Goal: Find specific fact: Find specific page/section

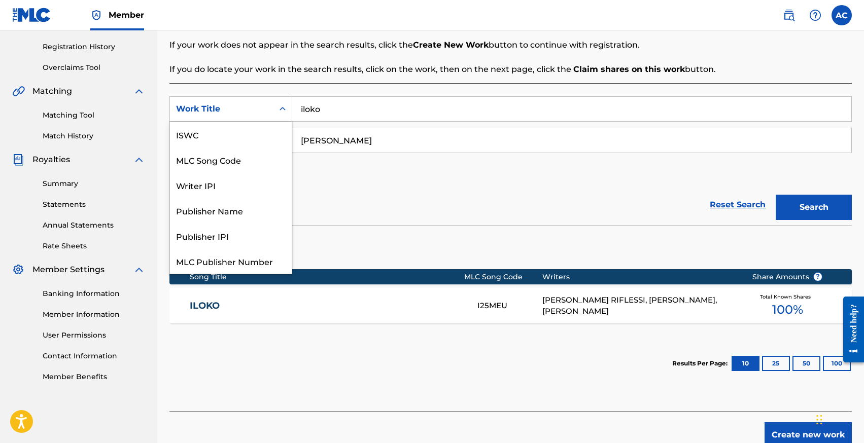
click at [224, 109] on div "Work Title" at bounding box center [221, 109] width 91 height 12
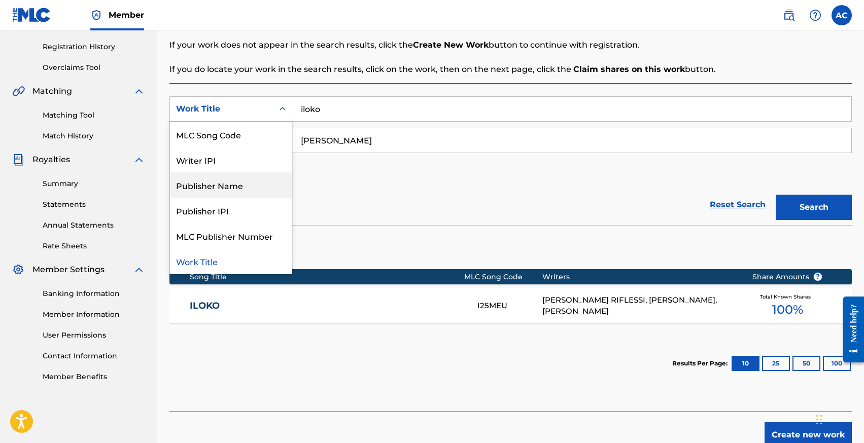
click at [225, 185] on div "Publisher Name" at bounding box center [231, 184] width 122 height 25
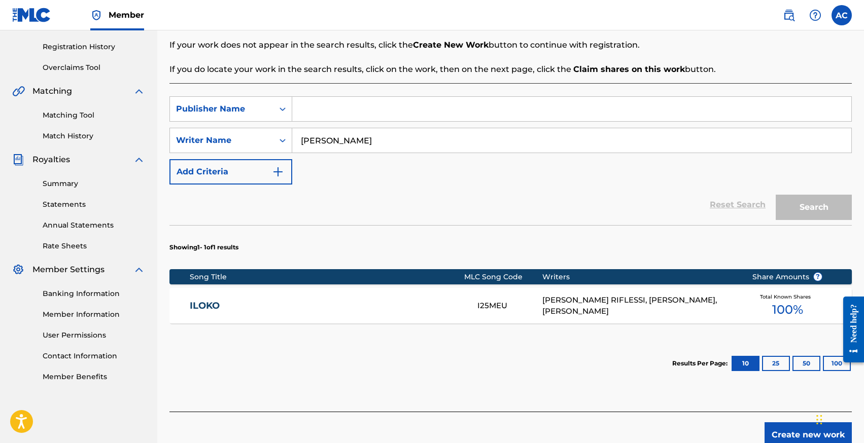
click at [314, 143] on input "[PERSON_NAME]" at bounding box center [571, 140] width 559 height 24
click at [321, 117] on input "Search Form" at bounding box center [571, 109] width 559 height 24
type input "v"
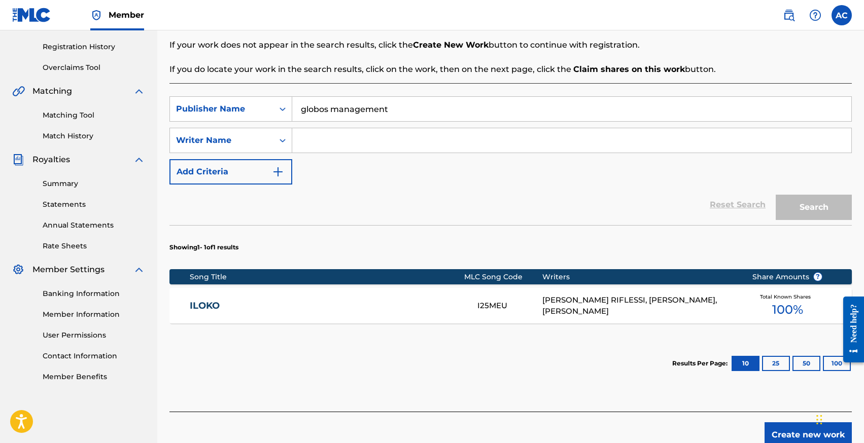
type input "globos management"
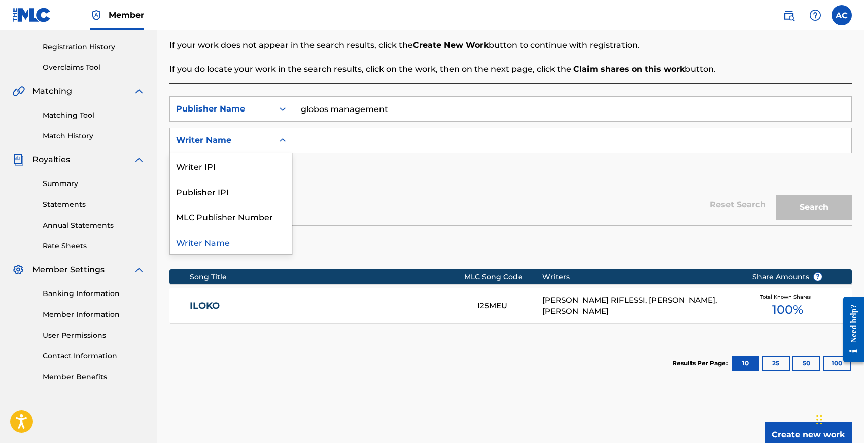
click at [253, 143] on div "Writer Name" at bounding box center [221, 140] width 91 height 12
click at [330, 111] on input "globos management" at bounding box center [571, 109] width 559 height 24
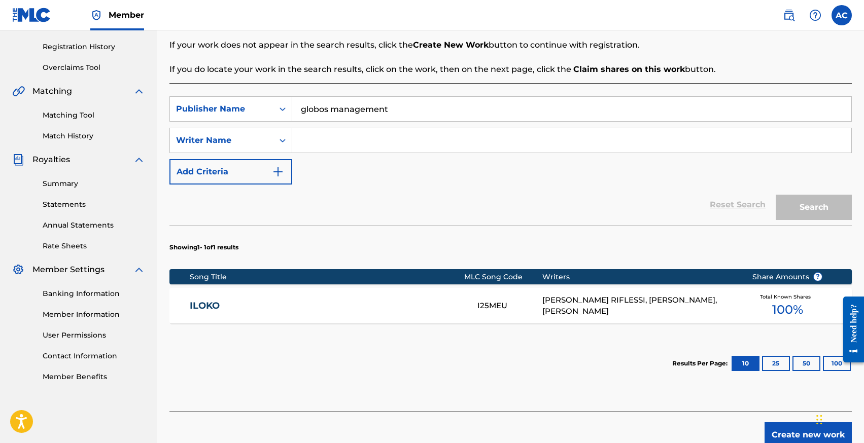
click at [330, 111] on input "globos management" at bounding box center [571, 109] width 559 height 24
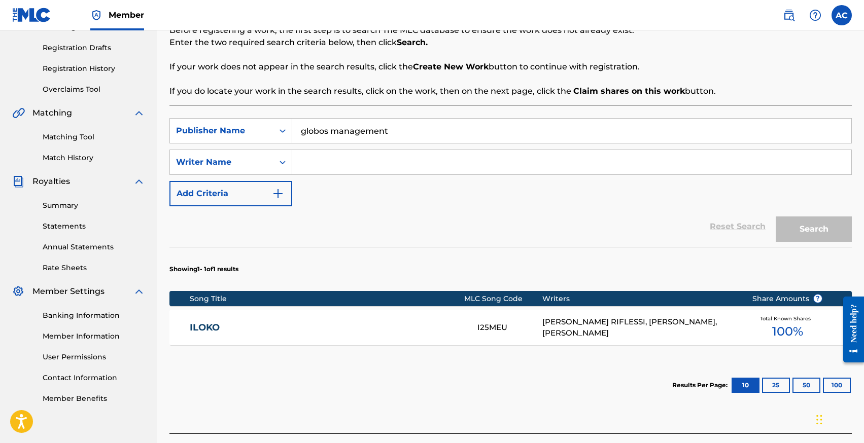
scroll to position [154, 0]
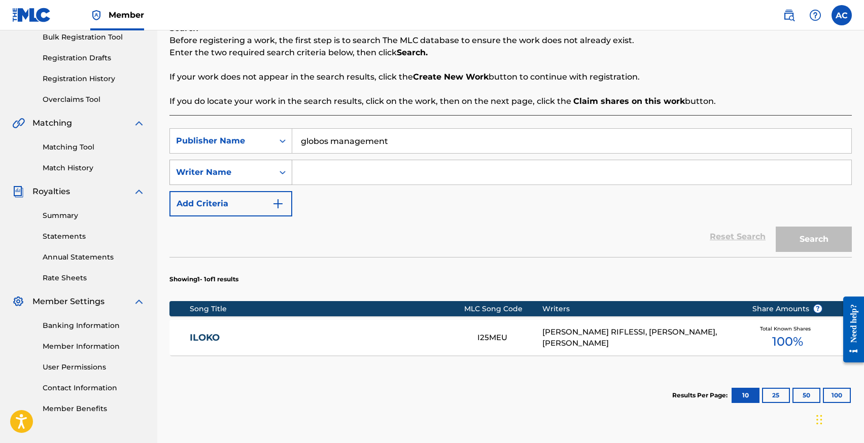
click at [233, 166] on div "Writer Name" at bounding box center [221, 172] width 103 height 19
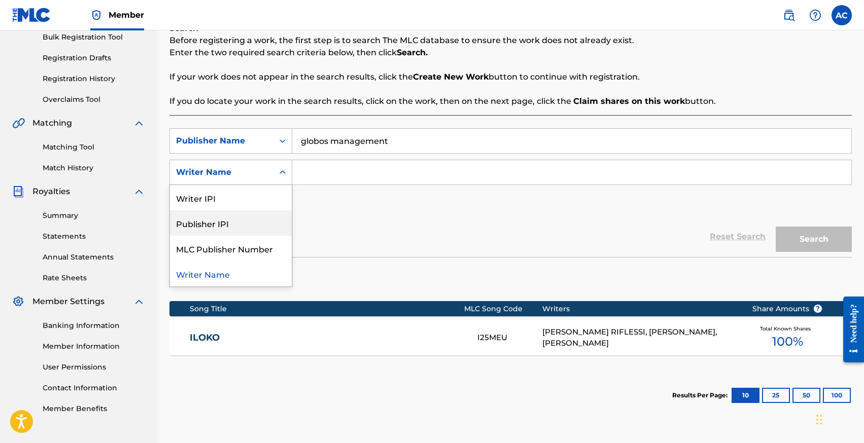
click at [227, 211] on div "Publisher IPI" at bounding box center [231, 222] width 122 height 25
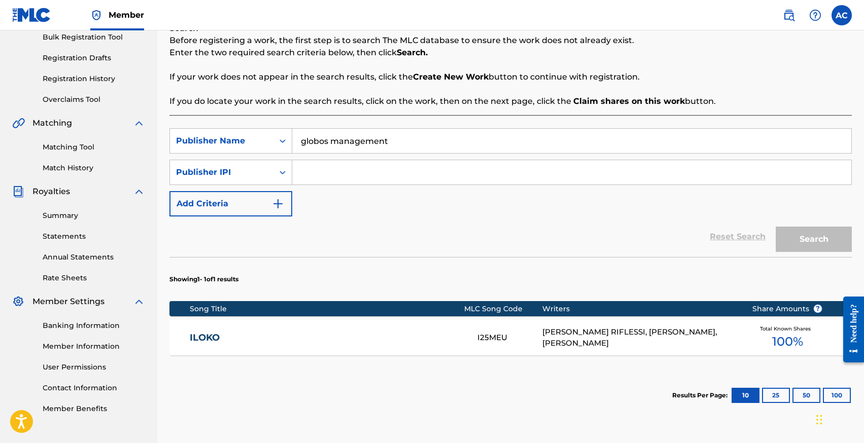
click at [318, 168] on input "Search Form" at bounding box center [571, 172] width 559 height 24
click at [249, 136] on div "Publisher Name" at bounding box center [221, 141] width 91 height 12
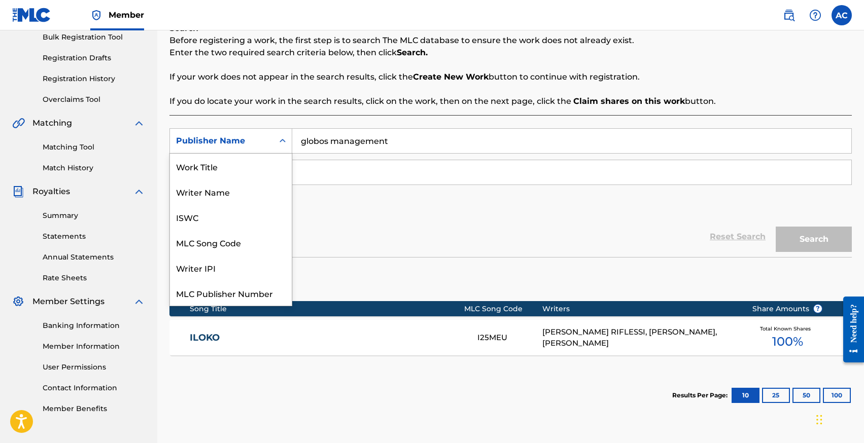
scroll to position [25, 0]
click at [316, 167] on input "Search Form" at bounding box center [571, 172] width 559 height 24
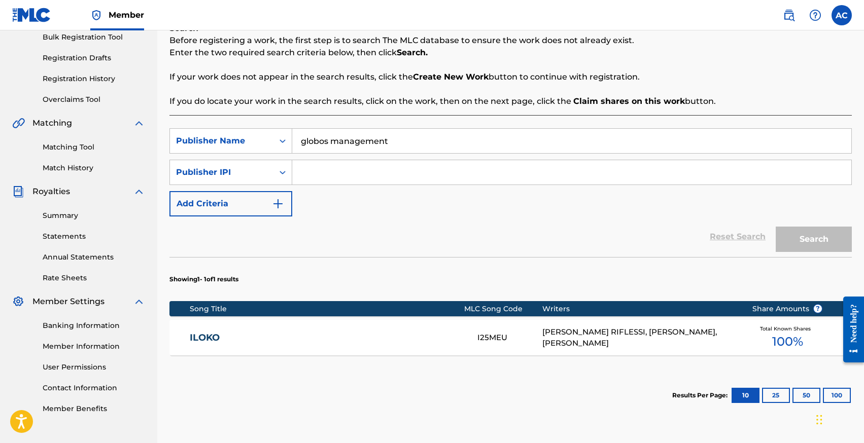
click at [505, 171] on input "Search Form" at bounding box center [571, 172] width 559 height 24
paste input "1294499400"
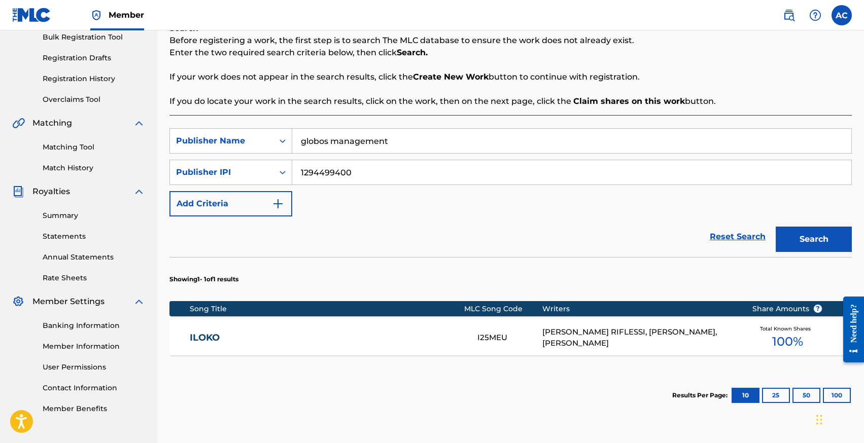
click at [775, 227] on button "Search" at bounding box center [813, 239] width 76 height 25
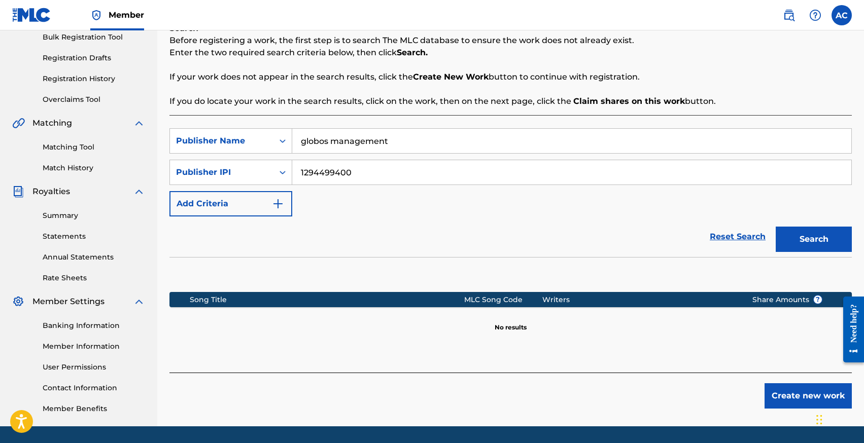
click at [300, 171] on input "1294499400" at bounding box center [571, 172] width 559 height 24
type input "01294499400"
click at [775, 227] on button "Search" at bounding box center [813, 239] width 76 height 25
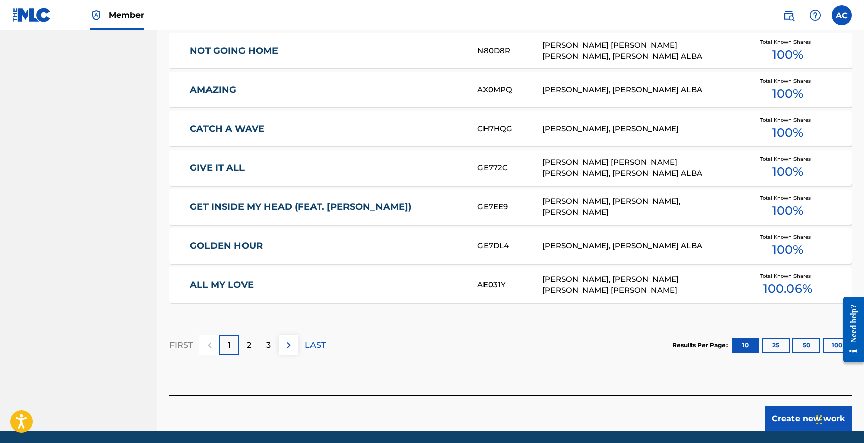
scroll to position [595, 0]
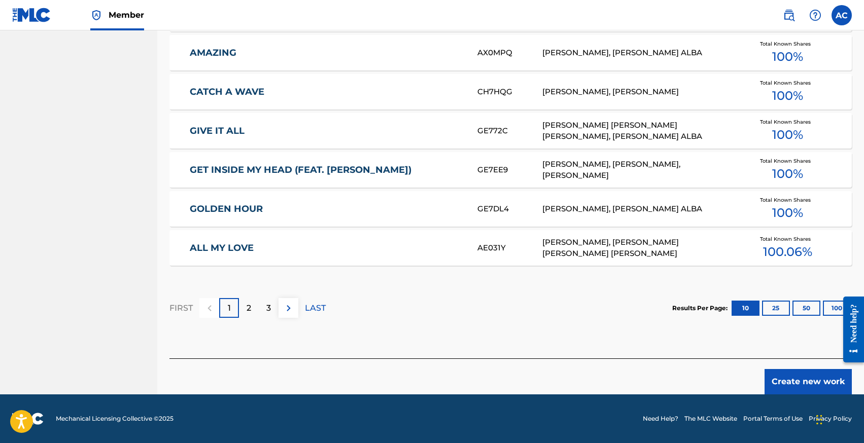
click at [247, 306] on p "2" at bounding box center [248, 308] width 5 height 12
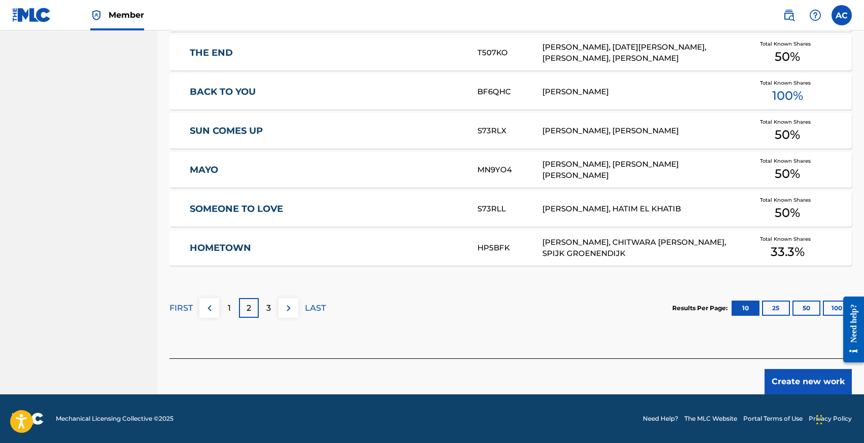
click at [228, 307] on p "1" at bounding box center [229, 308] width 3 height 12
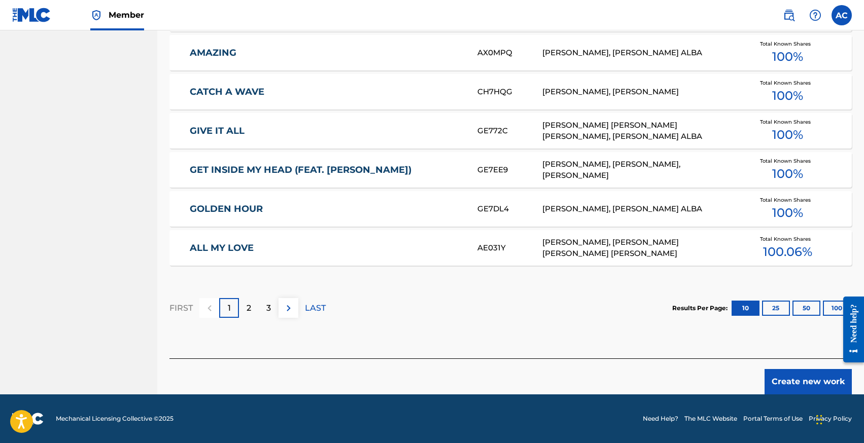
click at [229, 239] on div "ALL MY LOVE AE031Y [PERSON_NAME], [PERSON_NAME] [PERSON_NAME] [PERSON_NAME] Tot…" at bounding box center [510, 247] width 682 height 35
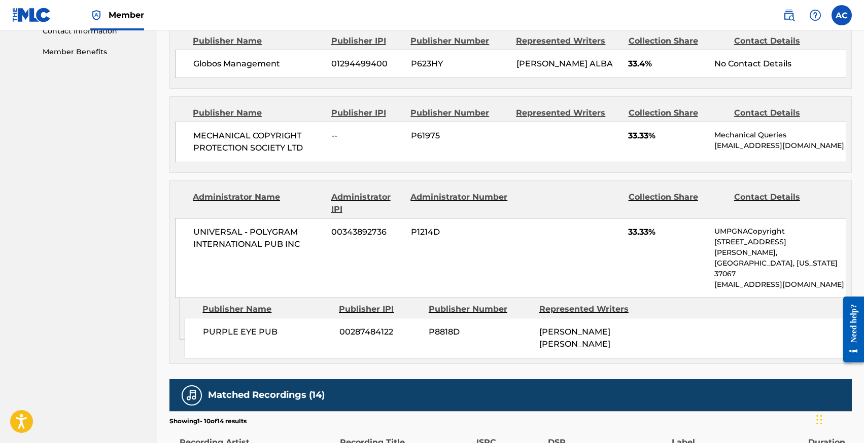
scroll to position [512, 0]
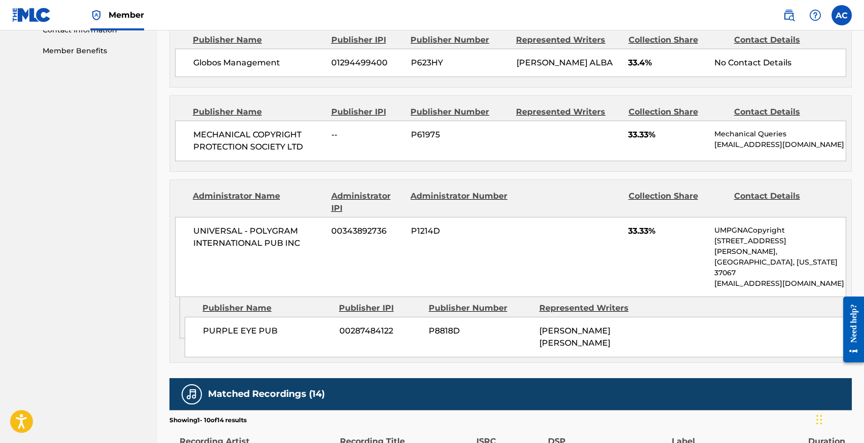
click at [229, 325] on span "PURPLE EYE PUB" at bounding box center [267, 331] width 128 height 12
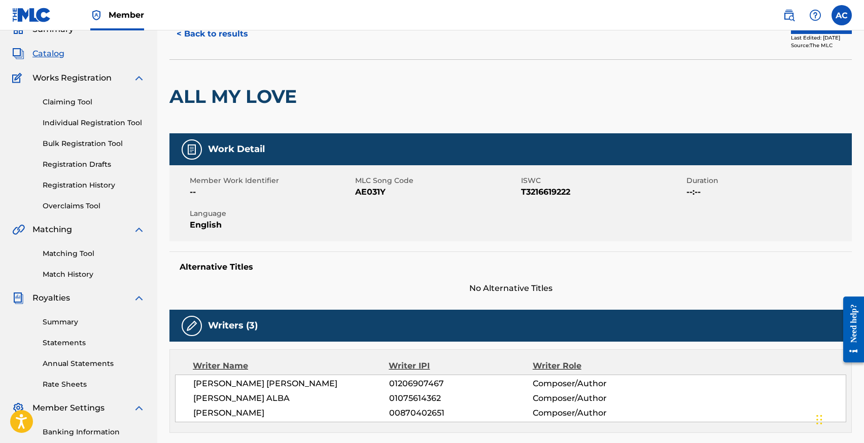
scroll to position [0, 0]
